Goal: Task Accomplishment & Management: Complete application form

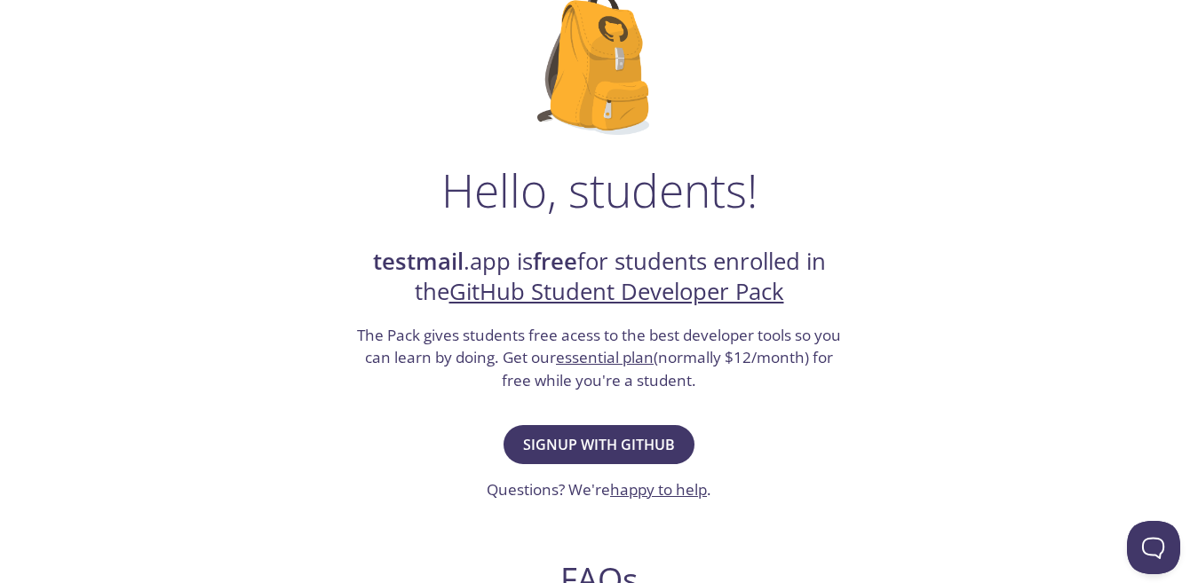
scroll to position [178, 0]
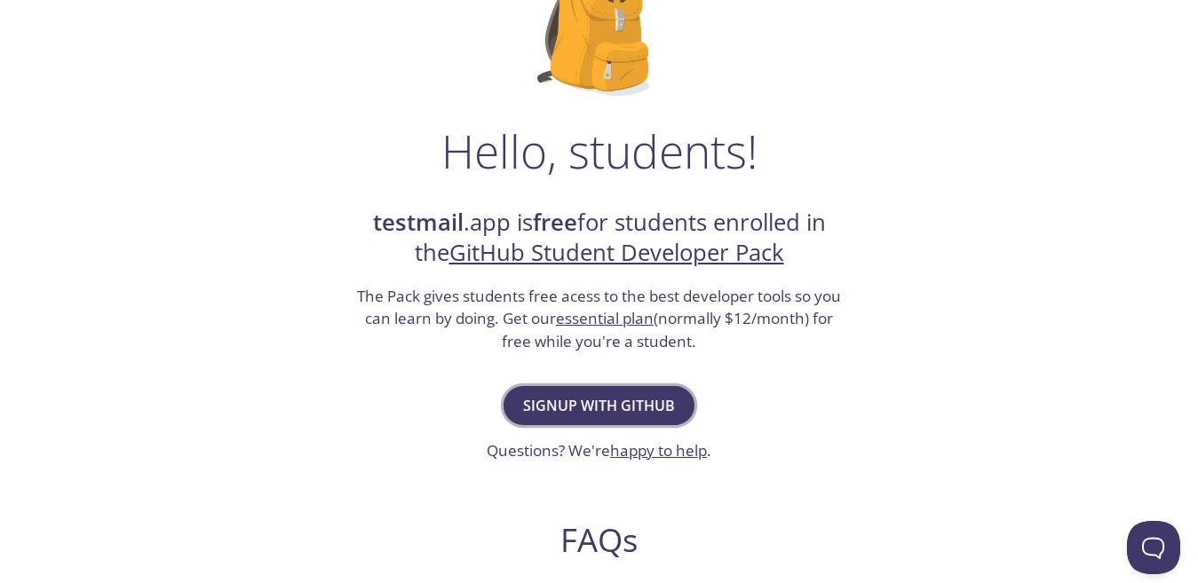
click at [601, 399] on span "Signup with GitHub" at bounding box center [599, 405] width 152 height 25
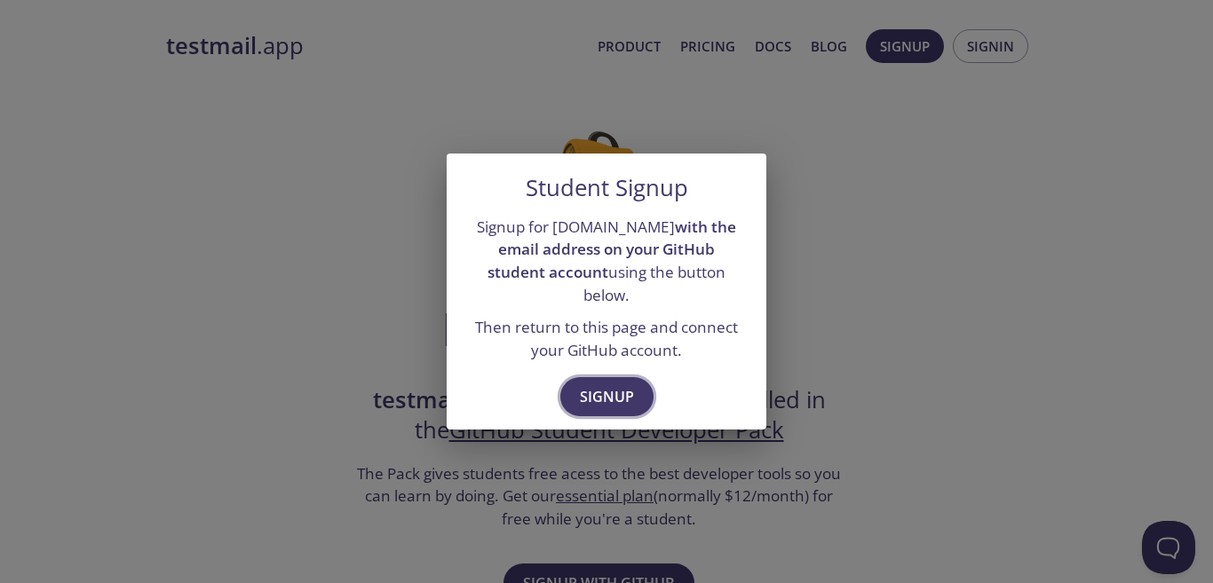
click at [624, 384] on span "Signup" at bounding box center [607, 396] width 54 height 25
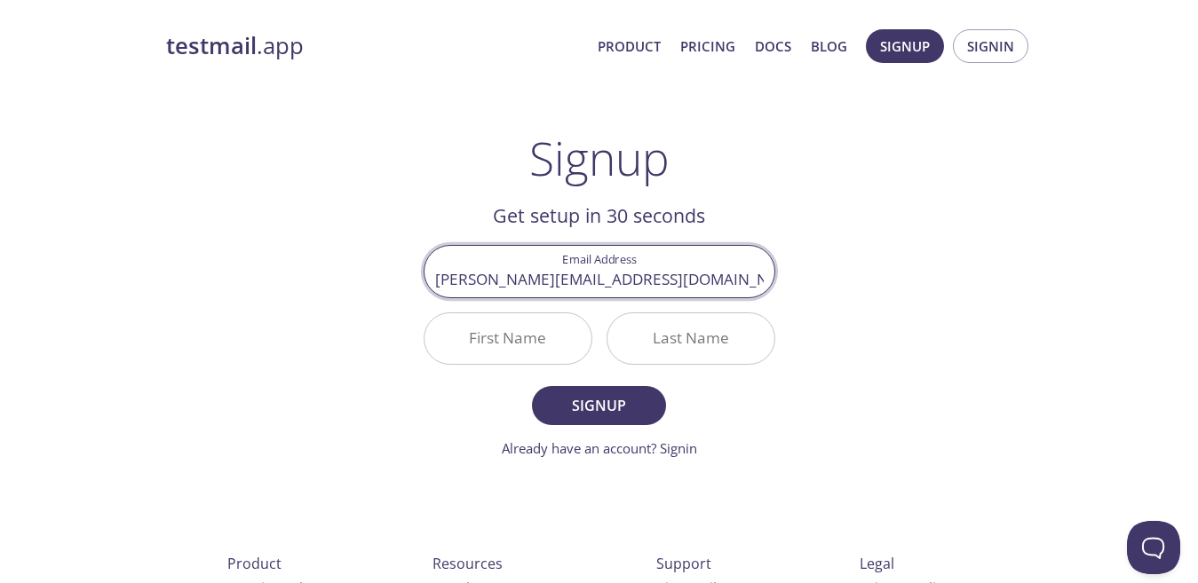
type input "[PERSON_NAME][EMAIL_ADDRESS][DOMAIN_NAME]"
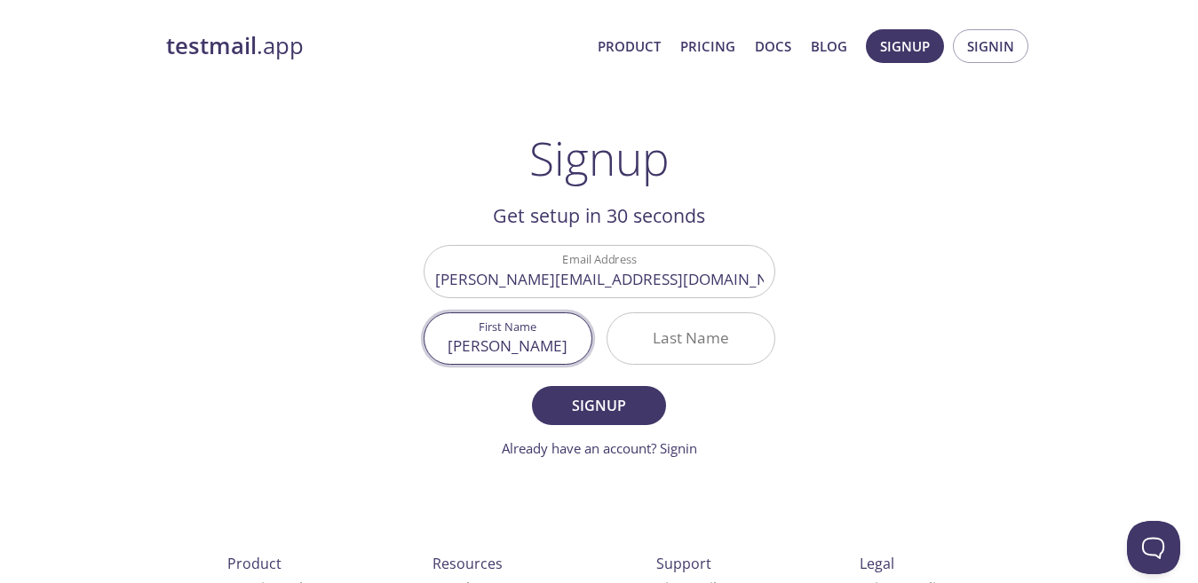
type input "[PERSON_NAME]"
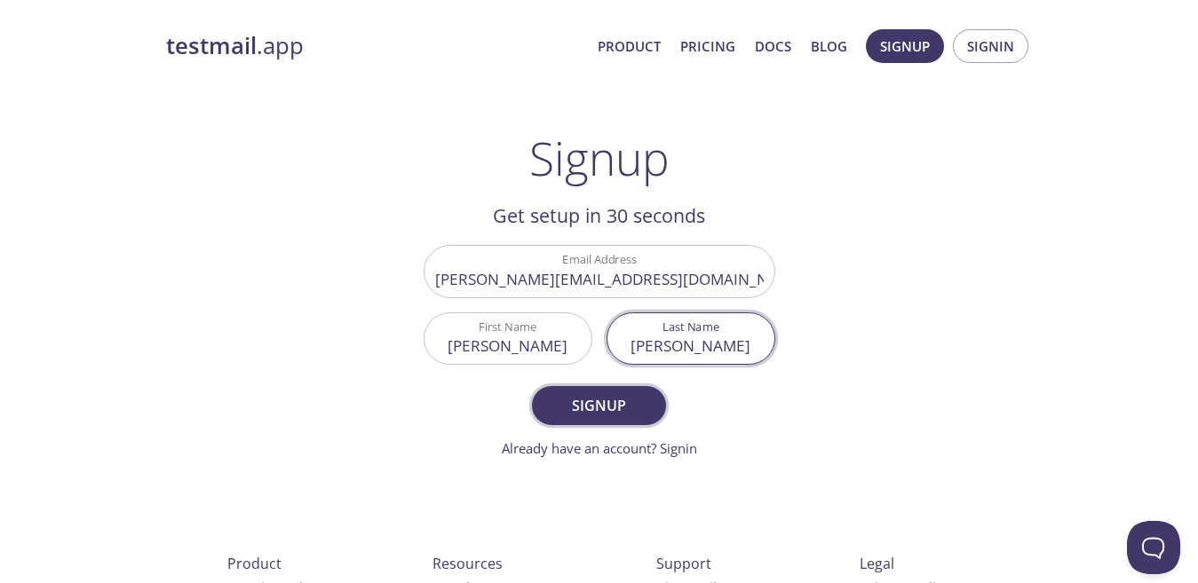
type input "[PERSON_NAME]"
click at [628, 399] on span "Signup" at bounding box center [598, 405] width 94 height 25
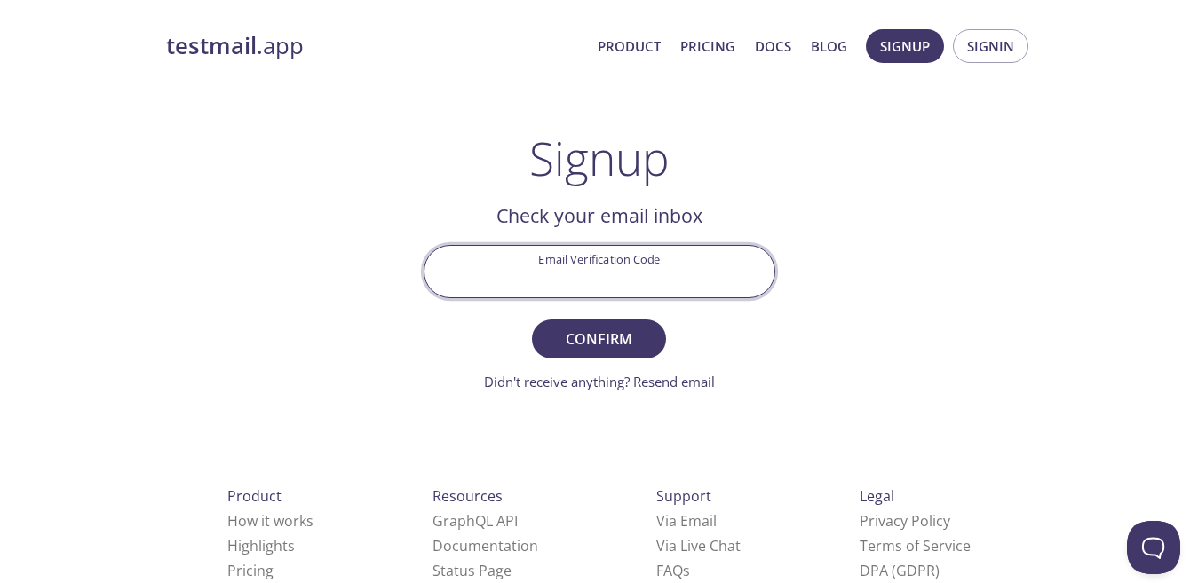
click at [659, 278] on input "Email Verification Code" at bounding box center [599, 271] width 350 height 51
type input "NLQUKCD"
click at [546, 336] on button "Confirm" at bounding box center [598, 339] width 133 height 39
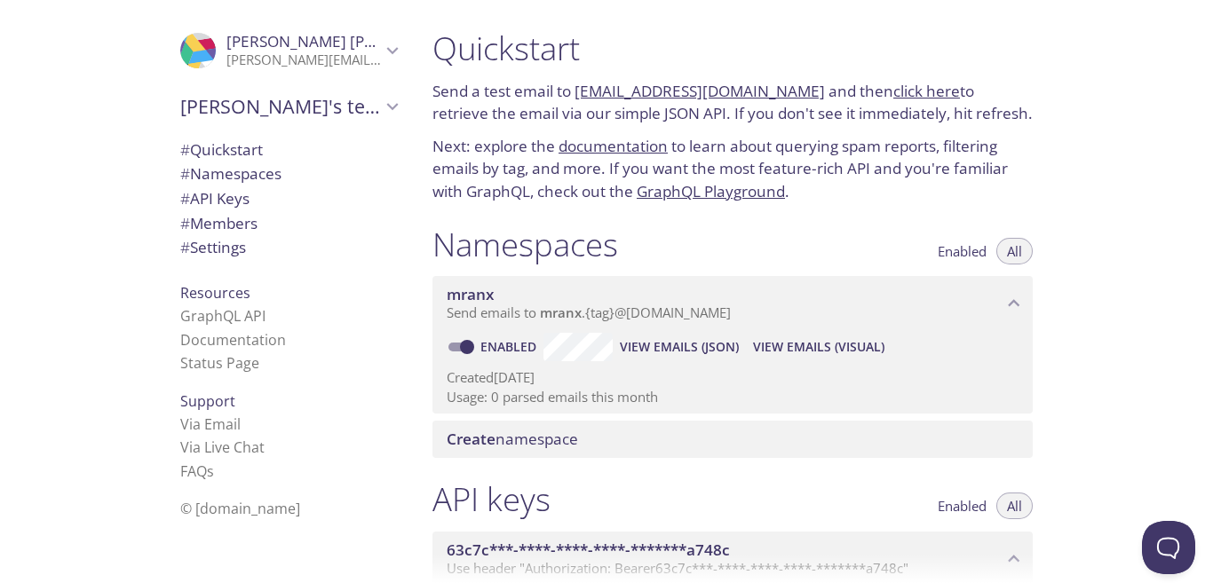
click at [859, 202] on div "Quickstart Send a test email to [EMAIL_ADDRESS][DOMAIN_NAME] and then click her…" at bounding box center [732, 116] width 628 height 196
drag, startPoint x: 475, startPoint y: 400, endPoint x: 534, endPoint y: 398, distance: 59.5
click at [524, 397] on p "Usage: 0 parsed emails this month" at bounding box center [733, 397] width 572 height 19
click at [731, 426] on div "Create namespace" at bounding box center [732, 439] width 600 height 37
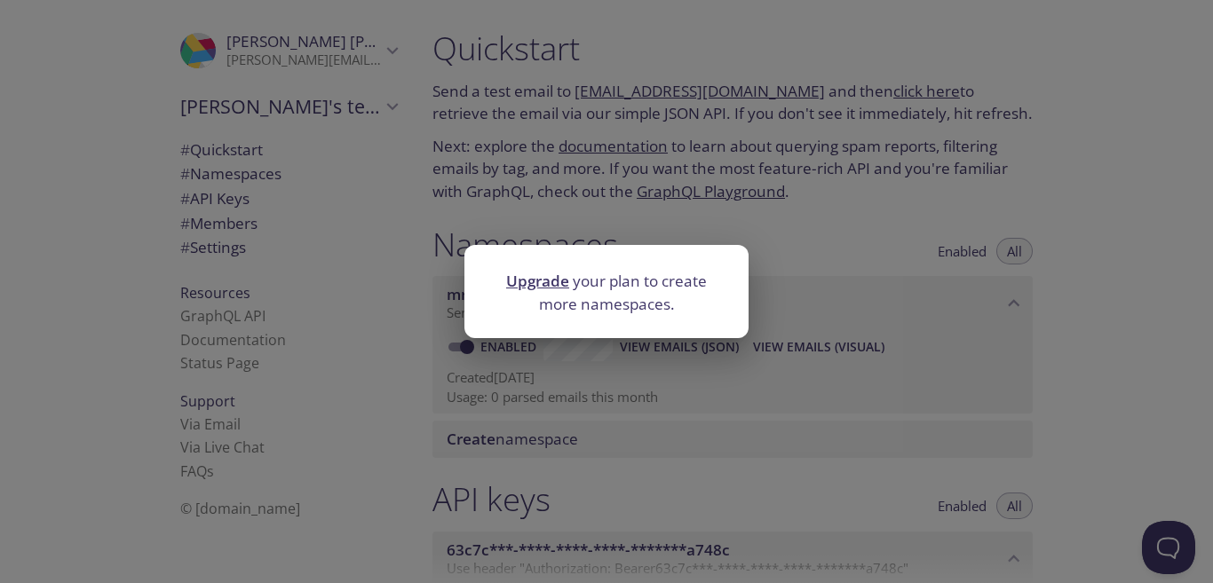
click at [648, 196] on div "Upgrade your plan to create more namespaces." at bounding box center [606, 291] width 1213 height 583
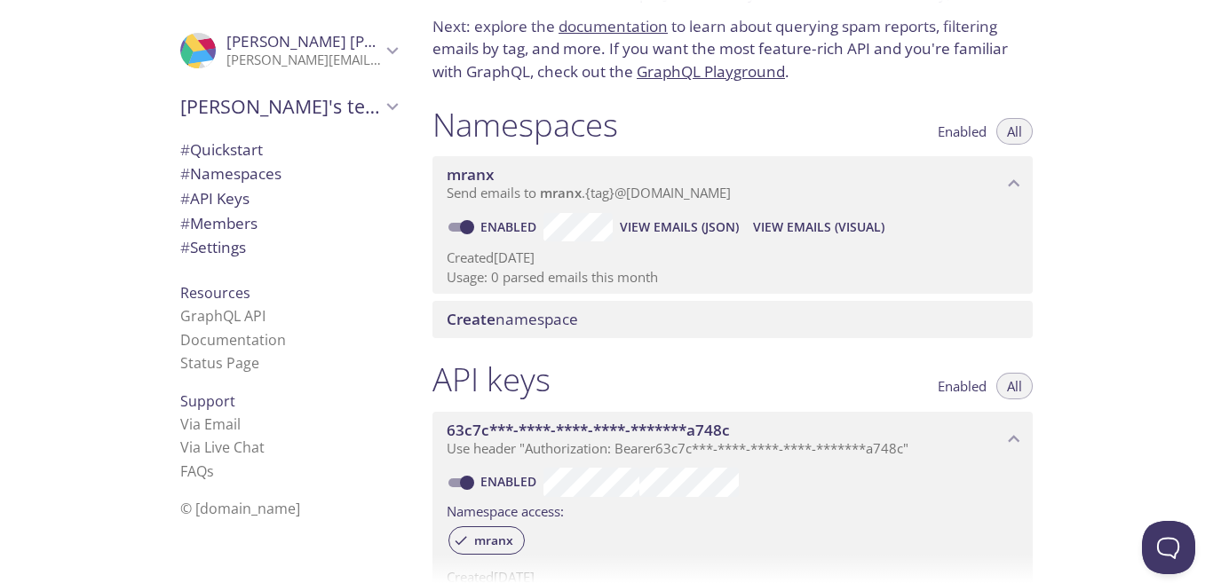
scroll to position [178, 0]
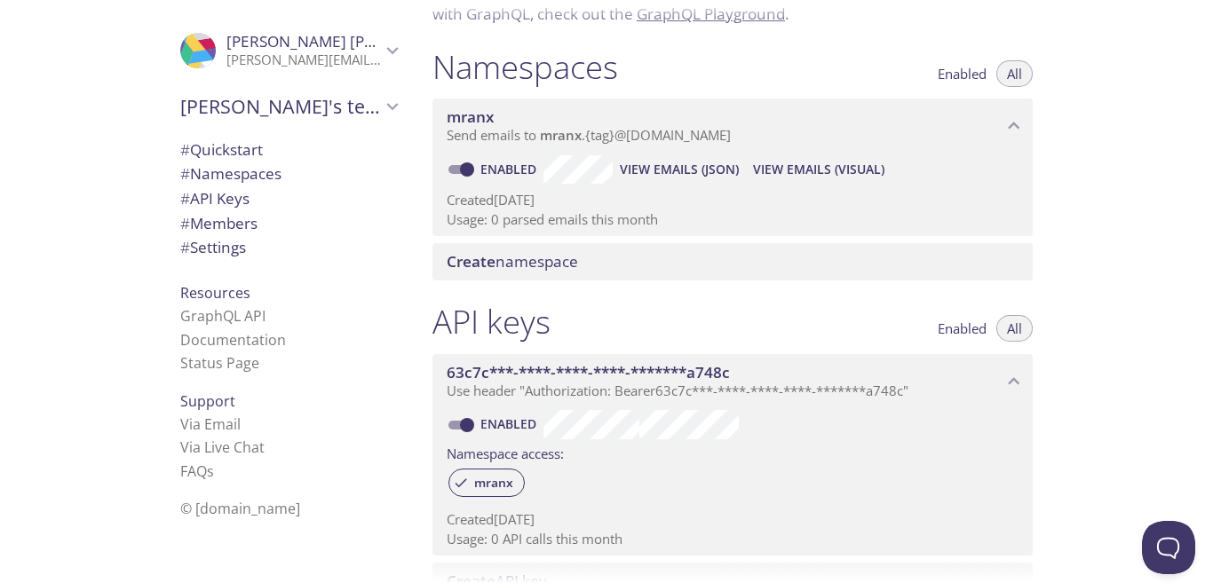
click at [654, 132] on span "Send emails to mranx . {tag} @[DOMAIN_NAME]" at bounding box center [589, 135] width 284 height 18
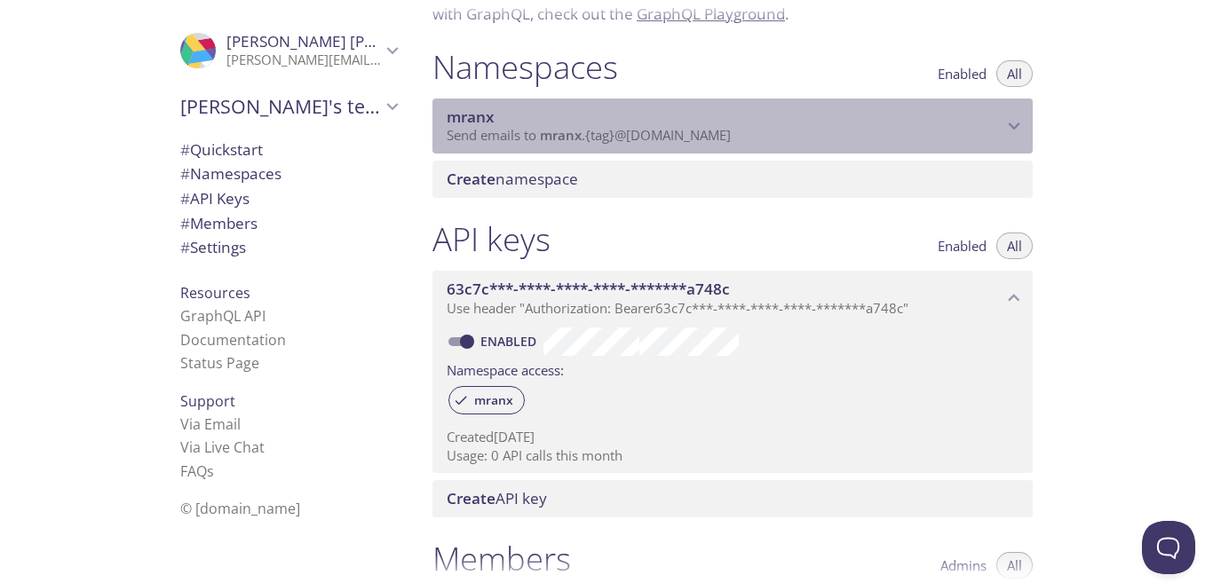
click at [654, 132] on span "Send emails to mranx . {tag} @[DOMAIN_NAME]" at bounding box center [589, 135] width 284 height 18
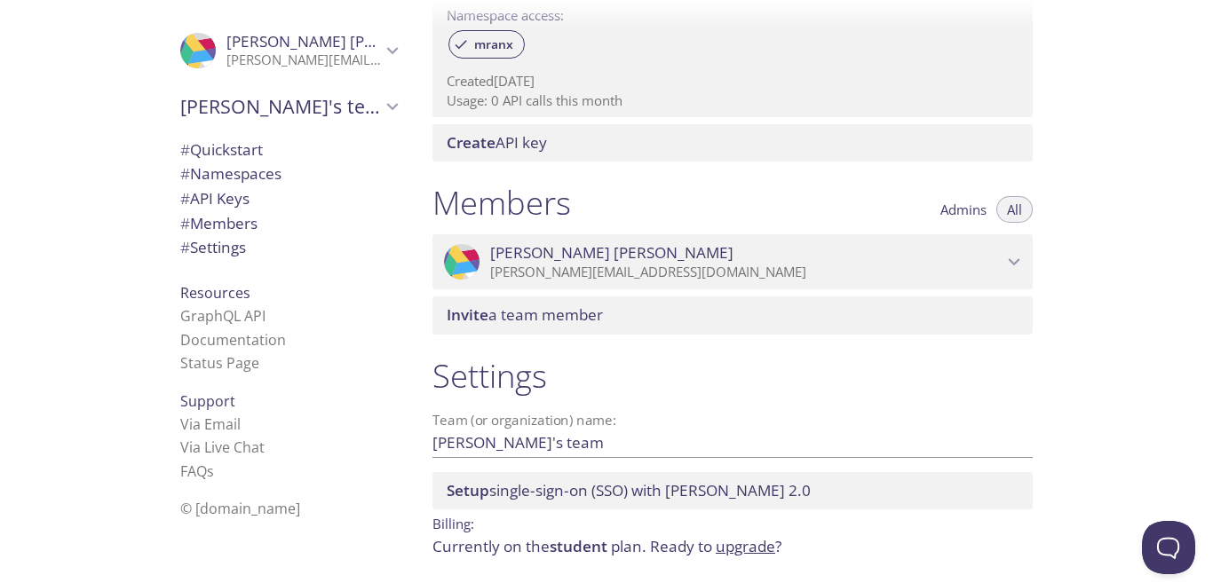
scroll to position [679, 0]
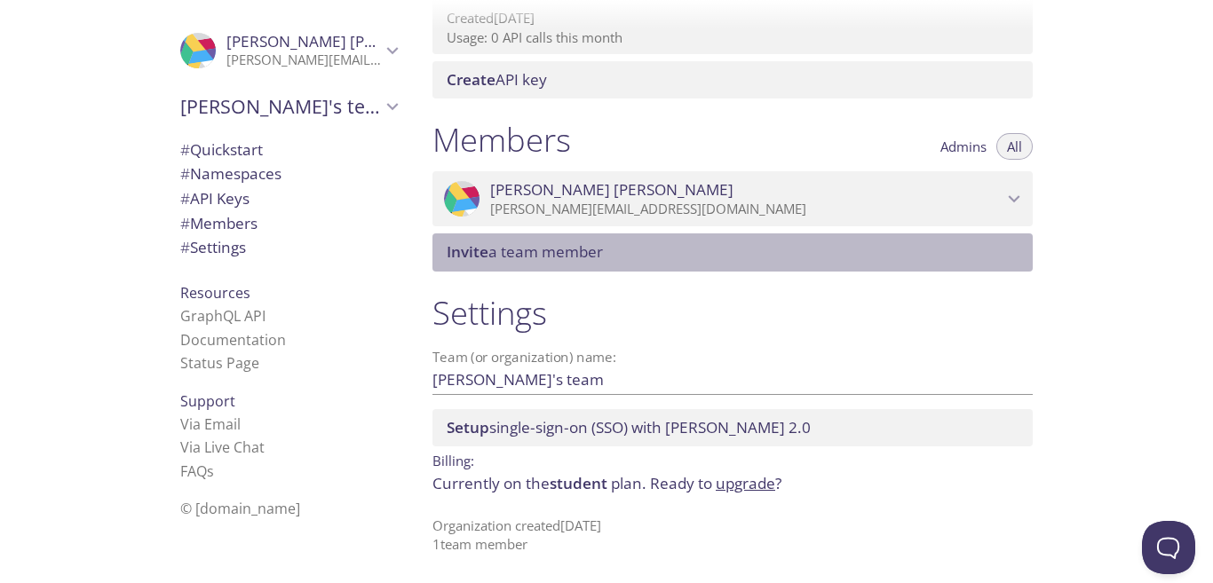
click at [513, 257] on span "Invite a team member" at bounding box center [525, 251] width 156 height 20
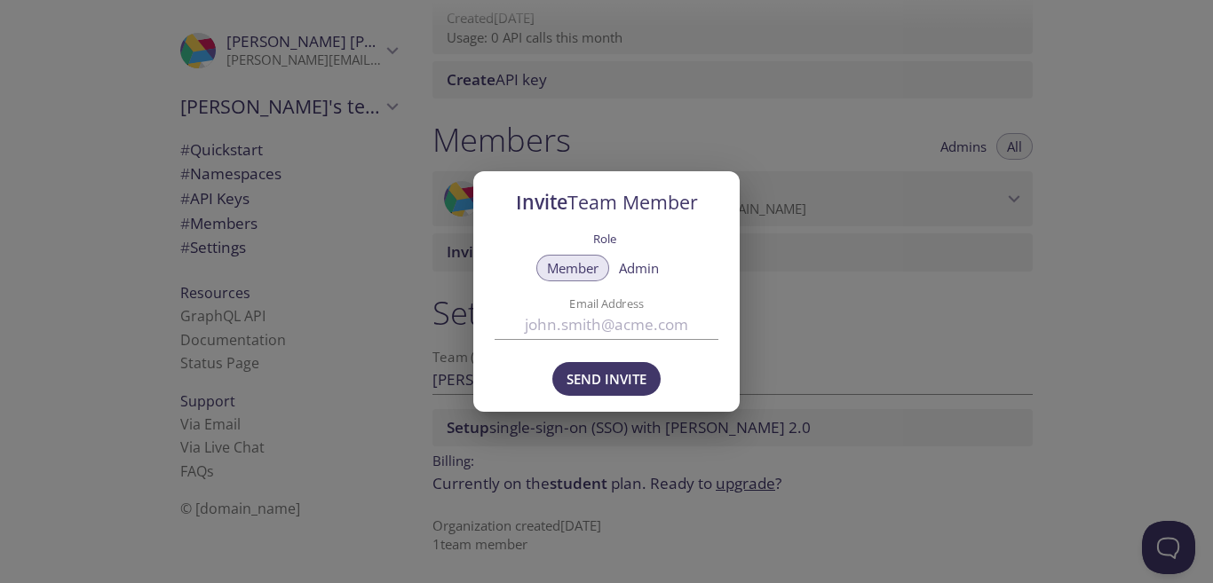
click at [558, 146] on div "Invite Team Member Role Member Admin Email Address Send Invite" at bounding box center [606, 291] width 1213 height 583
